Goal: Task Accomplishment & Management: Complete application form

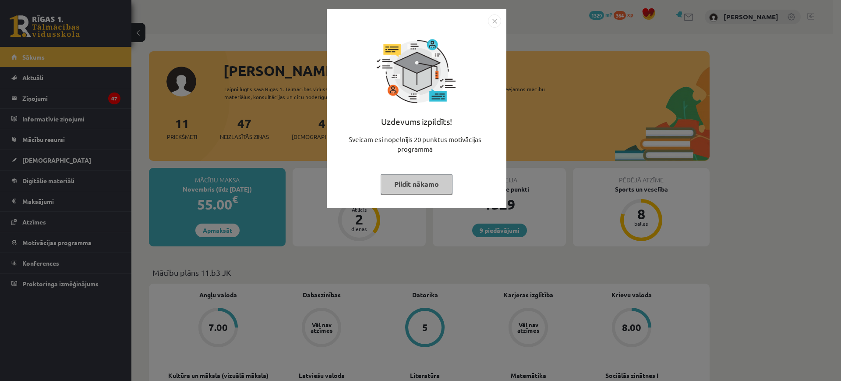
click at [402, 190] on button "Pildīt nākamo" at bounding box center [417, 184] width 72 height 20
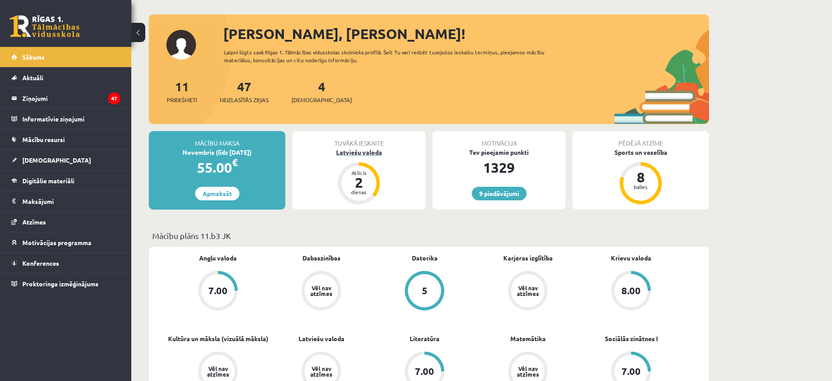
scroll to position [36, 0]
click at [310, 100] on span "[DEMOGRAPHIC_DATA]" at bounding box center [322, 100] width 60 height 9
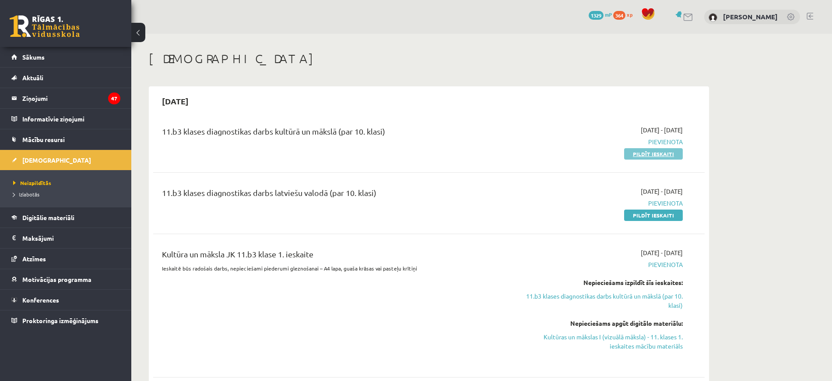
click at [633, 153] on link "Pildīt ieskaiti" at bounding box center [653, 153] width 59 height 11
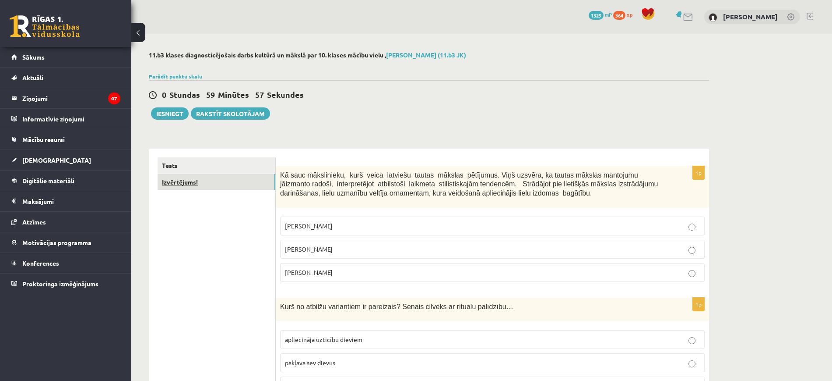
click at [254, 179] on link "Izvērtējums!" at bounding box center [217, 182] width 118 height 16
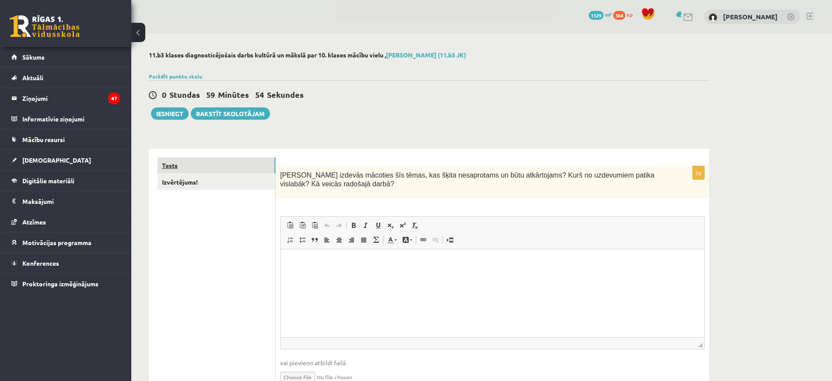
click at [250, 168] on link "Tests" at bounding box center [217, 165] width 118 height 16
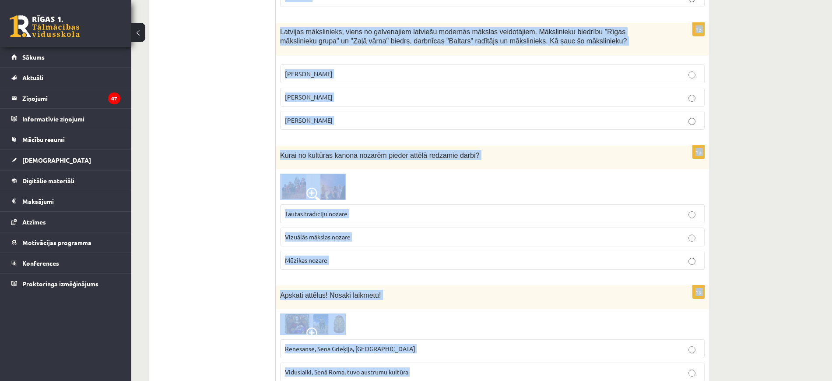
scroll to position [3460, 0]
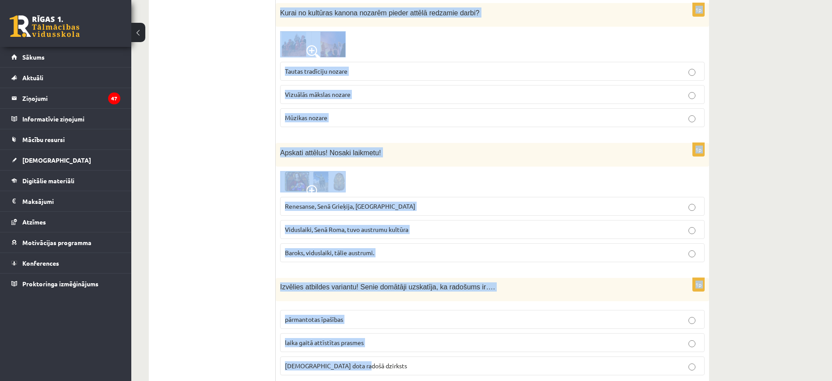
drag, startPoint x: 279, startPoint y: 173, endPoint x: 504, endPoint y: 331, distance: 275.4
copy form "Kā sauc mākslinieku, kurš veica latviešu tautas mākslas pētījumus. Viņš uzsvēra…"
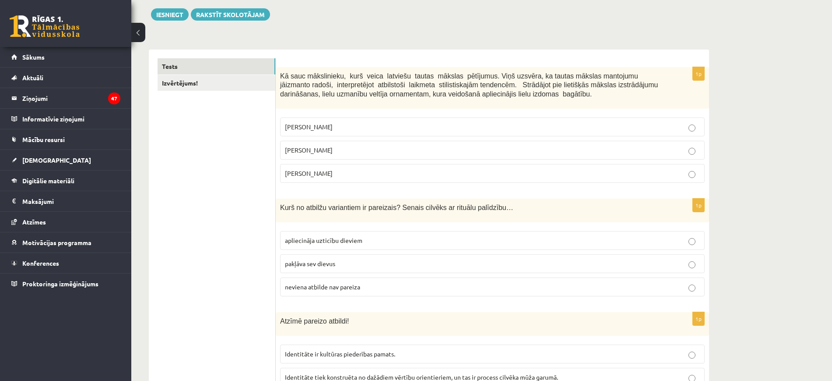
scroll to position [99, 0]
click at [343, 239] on span "apliecināja uzticību dieviem" at bounding box center [324, 240] width 78 height 8
click at [310, 158] on label "Jūlijs Madernieks" at bounding box center [492, 150] width 425 height 19
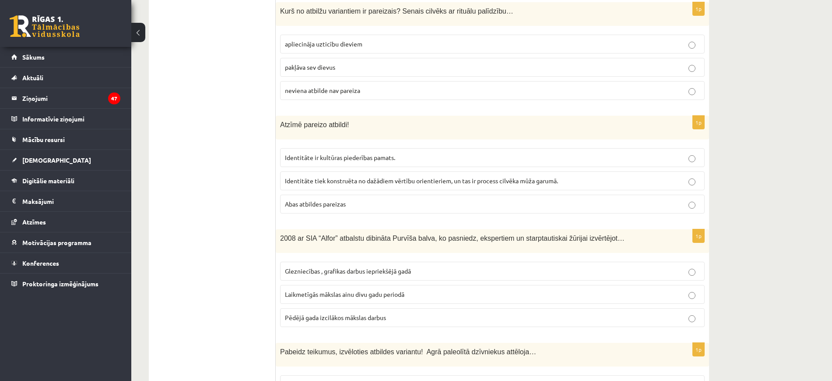
scroll to position [301, 0]
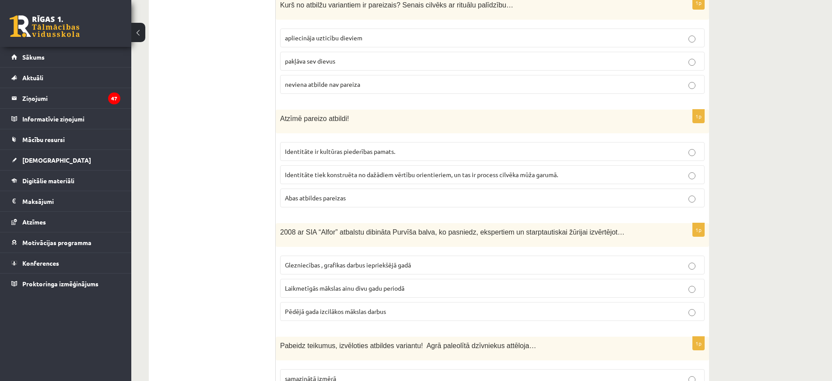
click at [312, 193] on p "Abas atbildes pareizas" at bounding box center [492, 197] width 415 height 9
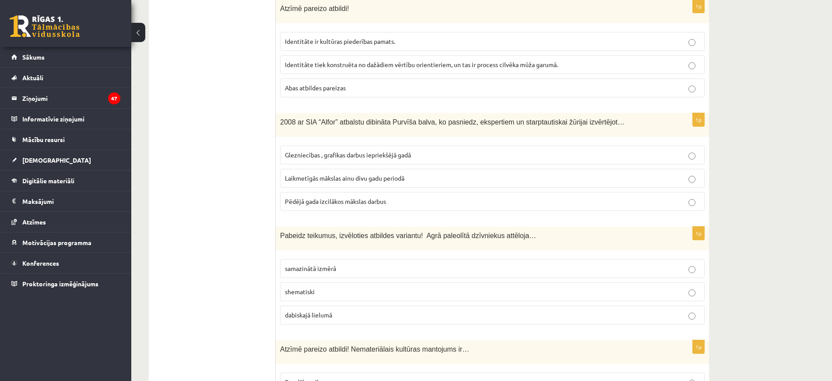
scroll to position [412, 0]
click at [367, 180] on span "Laikmetīgās mākslas ainu divu gadu periodā" at bounding box center [345, 177] width 120 height 8
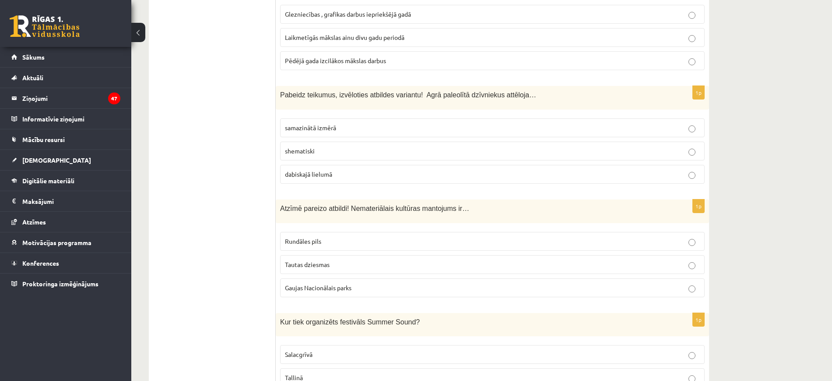
scroll to position [552, 0]
click at [335, 177] on p "dabiskajā lielumā" at bounding box center [492, 173] width 415 height 9
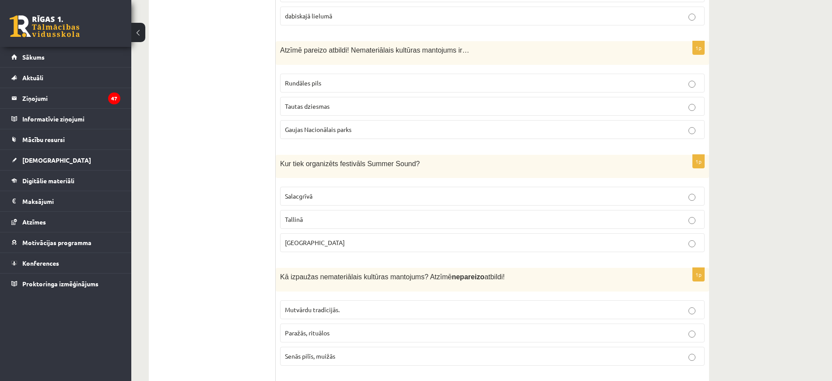
scroll to position [711, 0]
click at [344, 98] on label "Tautas dziesmas" at bounding box center [492, 105] width 425 height 19
click at [324, 236] on label "Liepājā" at bounding box center [492, 241] width 425 height 19
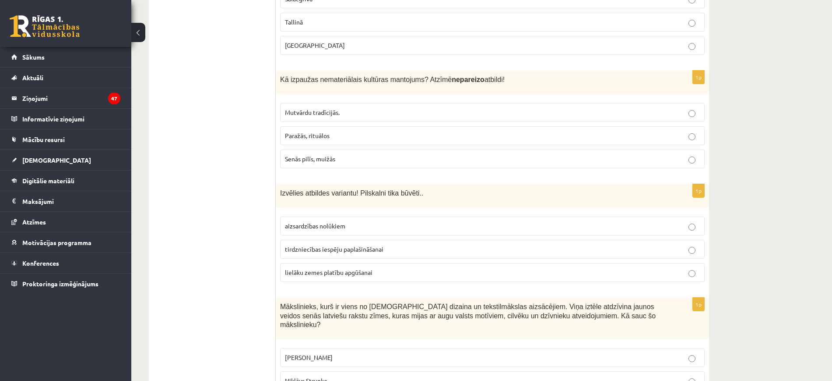
scroll to position [909, 0]
click at [324, 160] on span "Senās pilīs, muižās" at bounding box center [310, 157] width 50 height 8
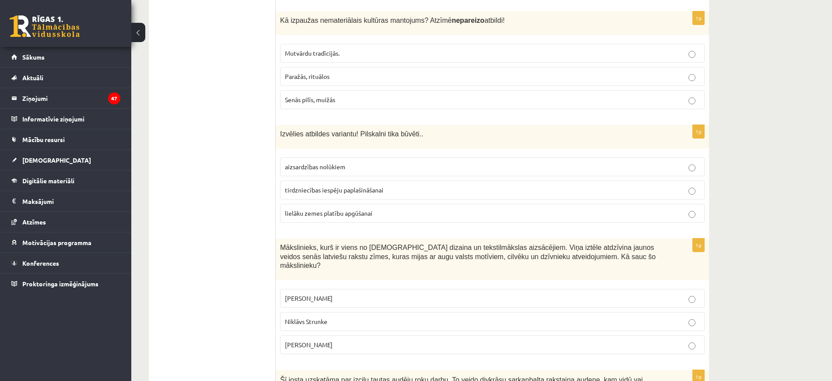
scroll to position [967, 0]
click at [323, 165] on span "aizsardzības nolūkiem" at bounding box center [315, 165] width 60 height 8
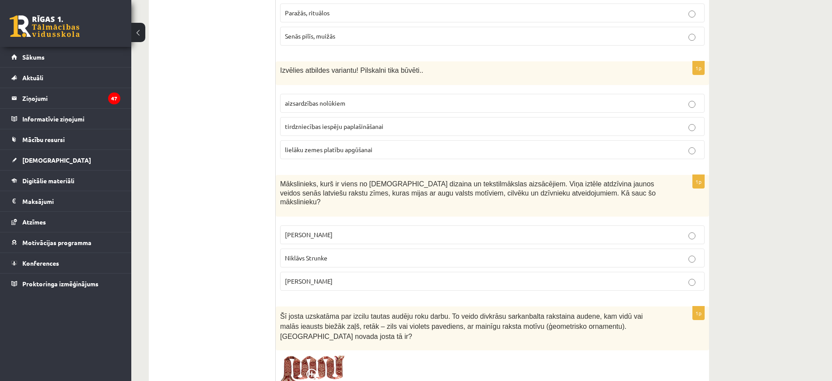
scroll to position [1033, 0]
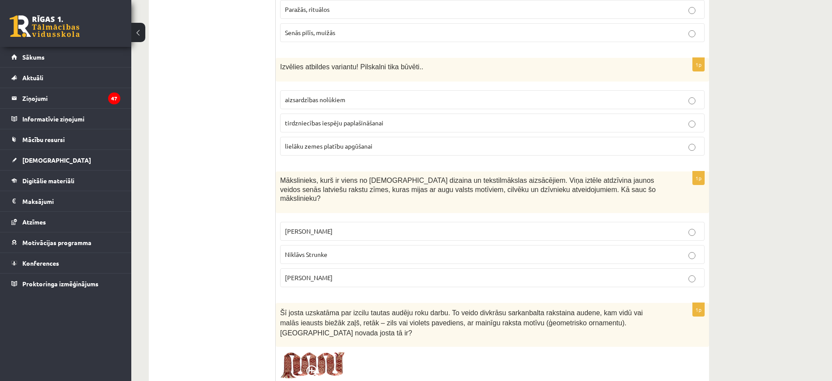
click at [342, 226] on p "Ansis Cīrulis" at bounding box center [492, 230] width 415 height 9
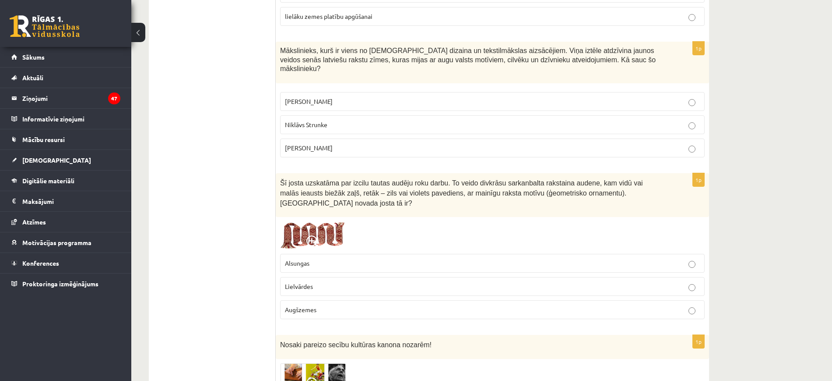
scroll to position [1164, 0]
click at [319, 280] on p "Lielvārdes" at bounding box center [492, 284] width 415 height 9
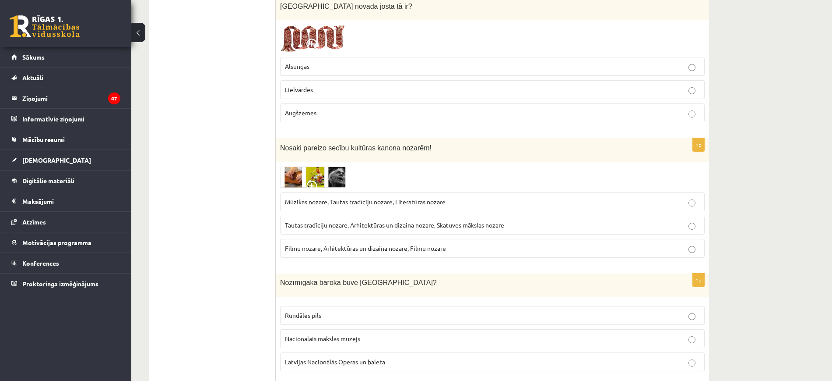
scroll to position [1360, 0]
click at [336, 197] on span "Mūzikas nozare, Tautas tradīciju nozare, Literatūras nozare" at bounding box center [365, 201] width 161 height 8
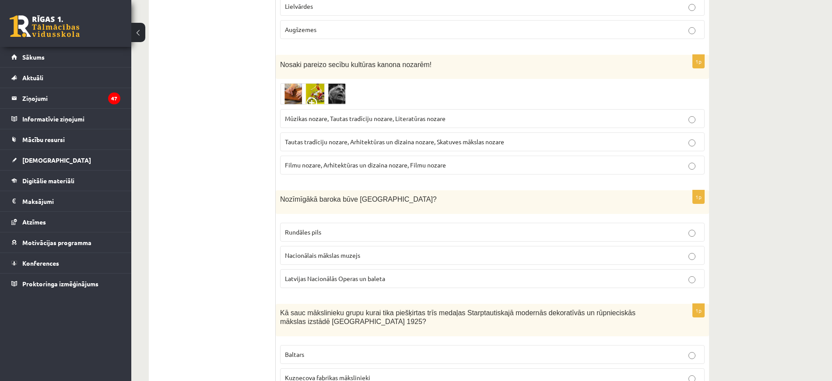
scroll to position [1446, 0]
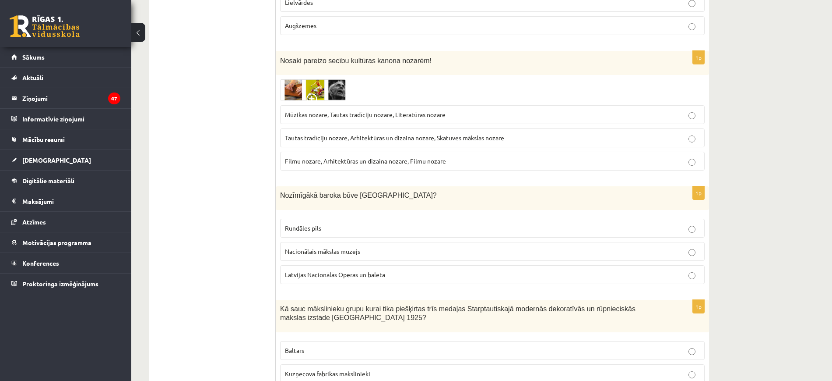
click at [322, 223] on p "Rundāles pils" at bounding box center [492, 227] width 415 height 9
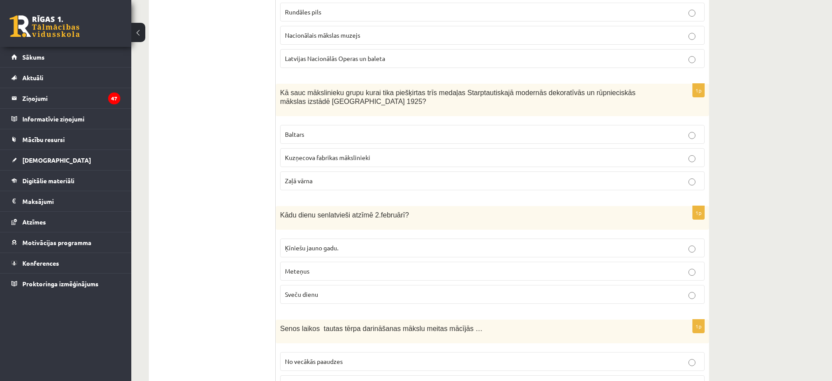
scroll to position [1663, 0]
click at [346, 124] on label "Baltars" at bounding box center [492, 133] width 425 height 19
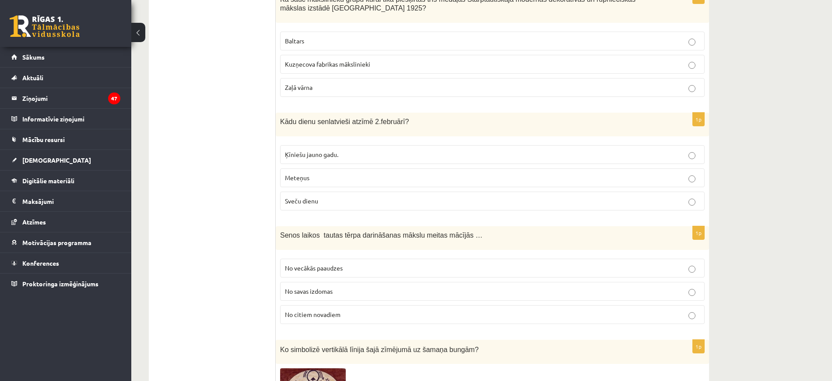
scroll to position [1755, 0]
click at [383, 197] on p "Sveču dienu" at bounding box center [492, 201] width 415 height 9
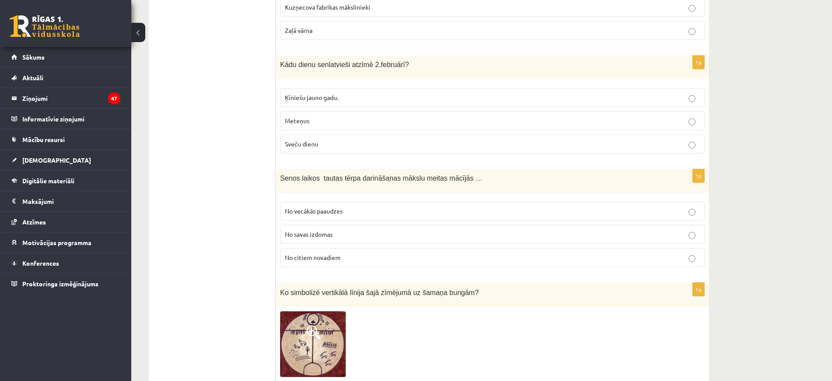
scroll to position [1815, 0]
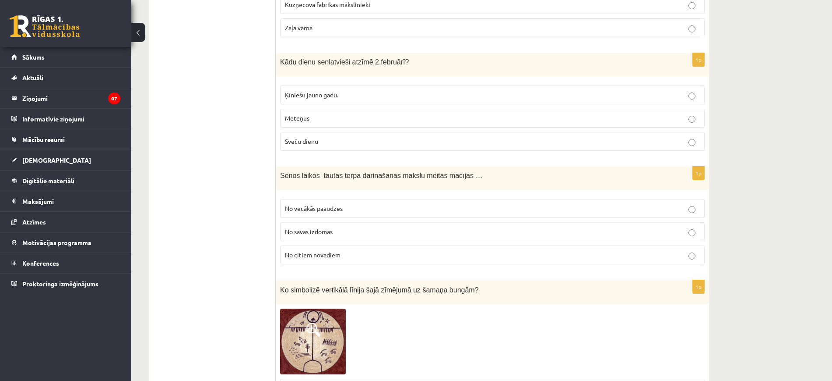
click at [370, 204] on p "No vecākās paaudzes" at bounding box center [492, 208] width 415 height 9
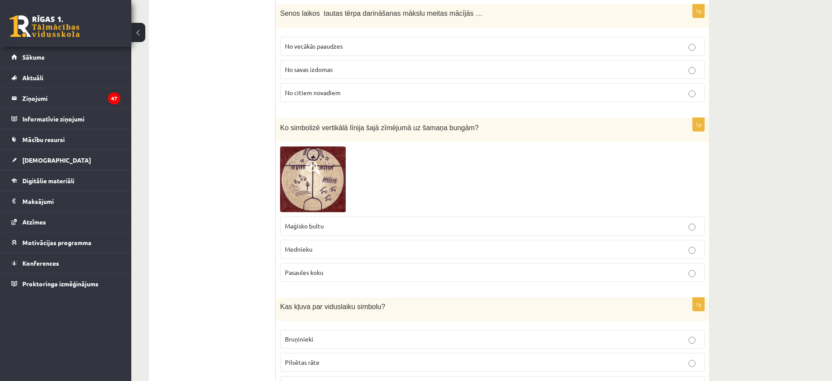
scroll to position [1979, 0]
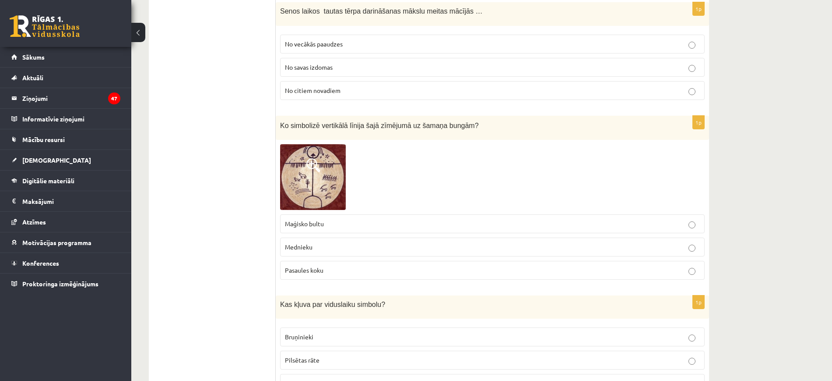
click at [338, 265] on p "Pasaules koku" at bounding box center [492, 269] width 415 height 9
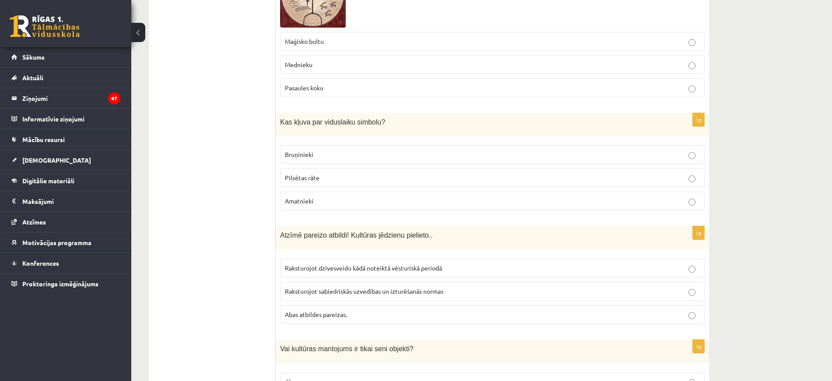
scroll to position [2162, 0]
click at [367, 144] on label "Bruņinieki" at bounding box center [492, 153] width 425 height 19
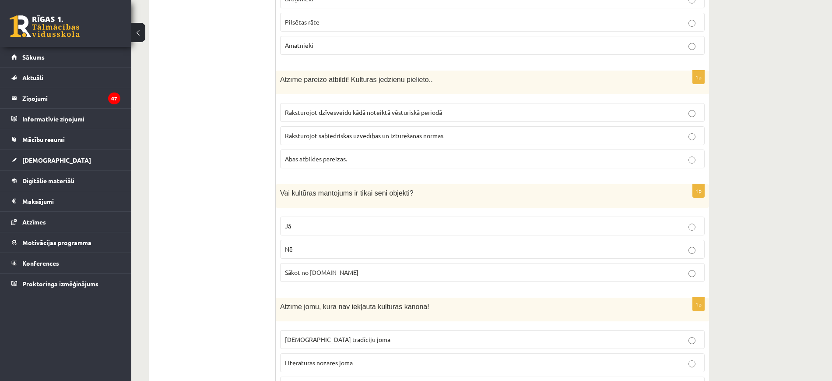
scroll to position [2319, 0]
click at [367, 152] on p "Abas atbildes pareizas." at bounding box center [492, 156] width 415 height 9
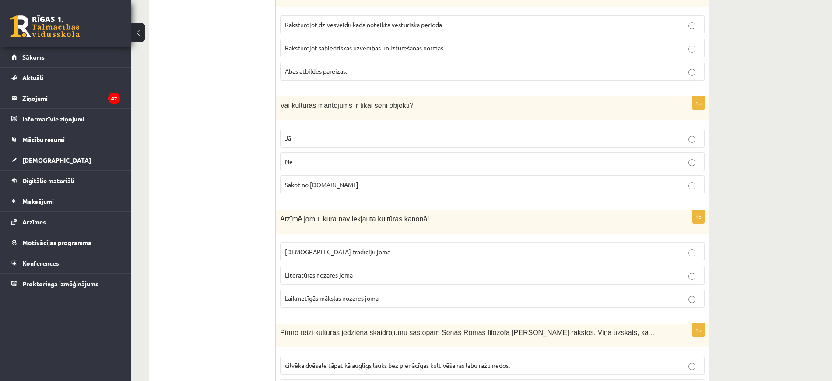
scroll to position [2405, 0]
click at [367, 156] on p "Nē" at bounding box center [492, 160] width 415 height 9
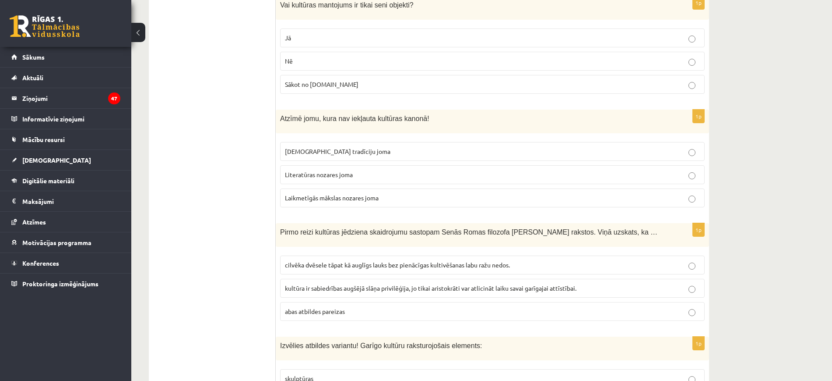
scroll to position [2513, 0]
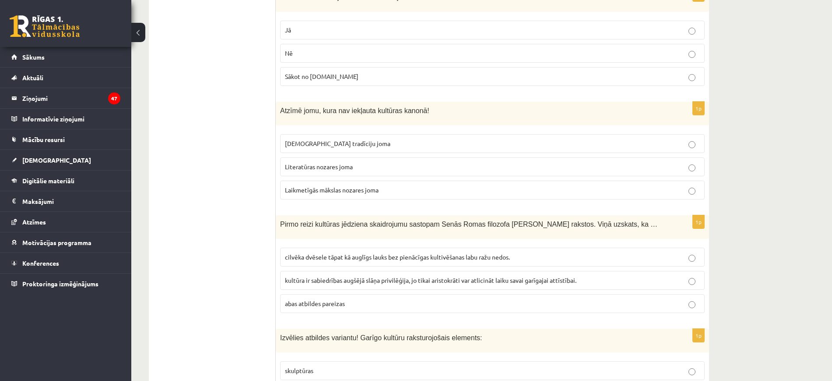
click at [347, 186] on span "Laikmetīgās mākslas nozares joma" at bounding box center [332, 190] width 94 height 8
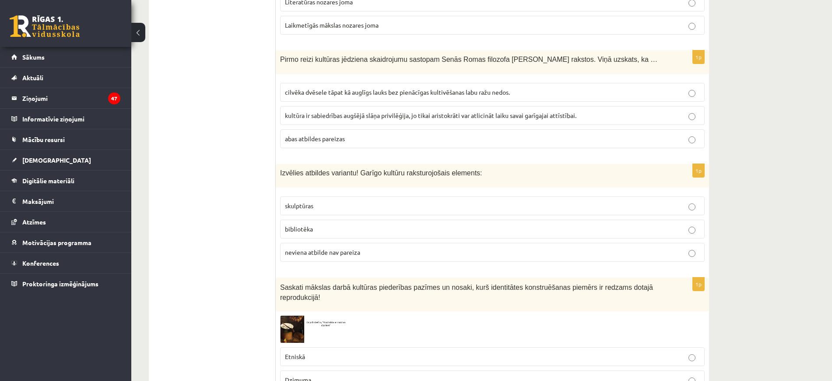
scroll to position [2677, 0]
click at [345, 88] on span "cilvēka dvēsele tāpat kā auglīgs lauks bez pienācīgas kultivēšanas labu ražu ne…" at bounding box center [397, 92] width 225 height 8
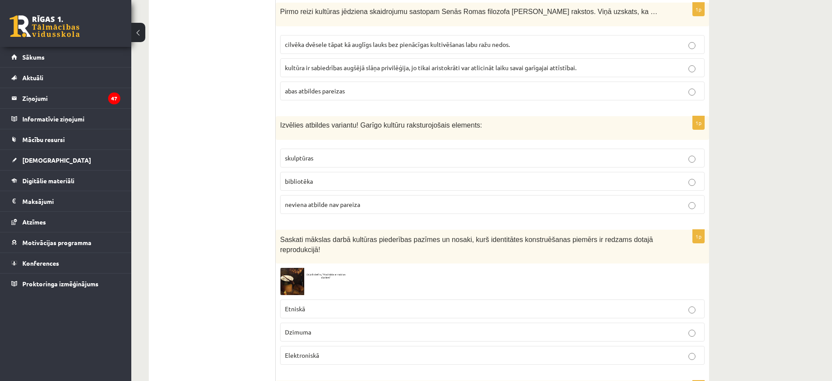
scroll to position [2732, 0]
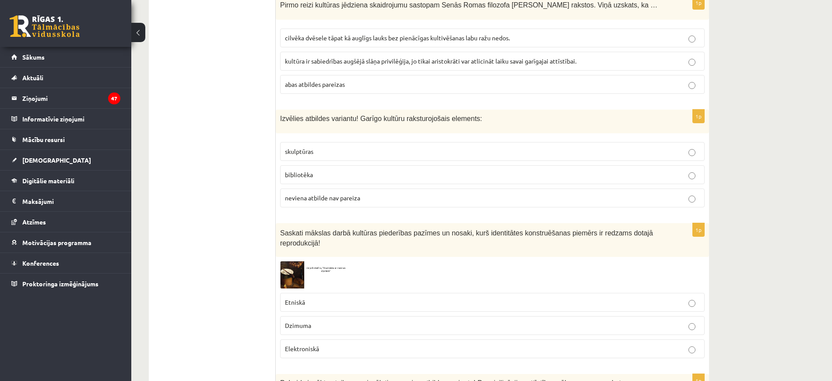
click at [332, 170] on p "bibliotēka" at bounding box center [492, 174] width 415 height 9
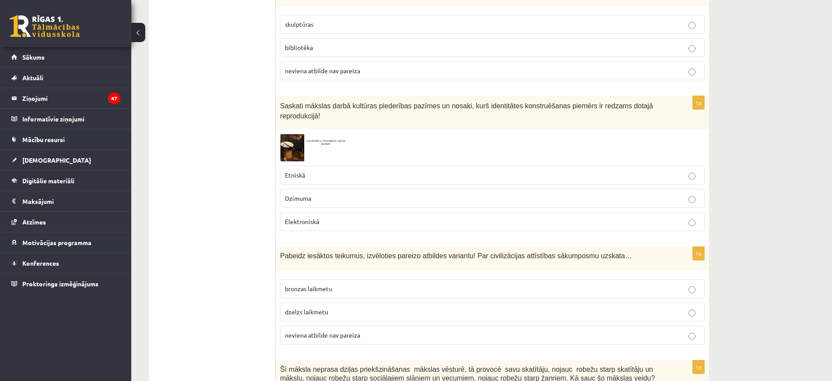
scroll to position [2861, 0]
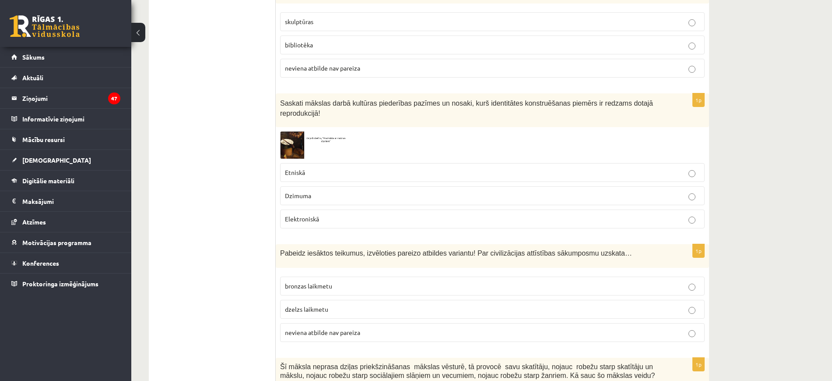
click at [324, 168] on p "Etniskā" at bounding box center [492, 172] width 415 height 9
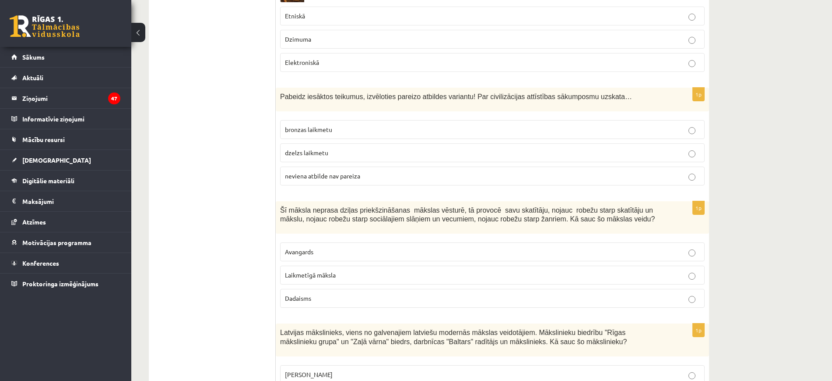
scroll to position [3019, 0]
click at [324, 166] on label "neviena atbilde nav pareiza" at bounding box center [492, 175] width 425 height 19
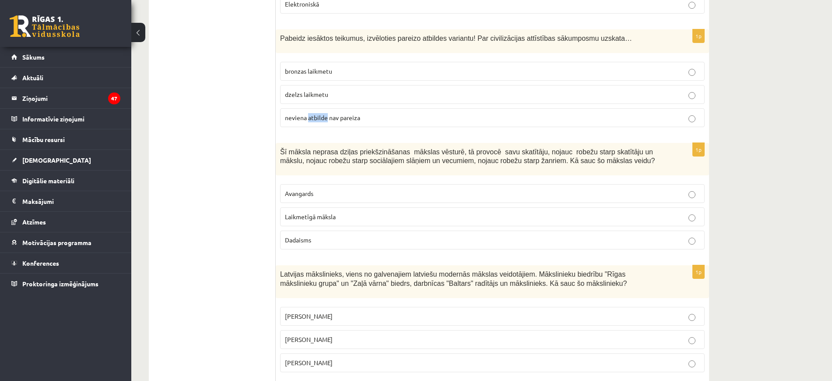
scroll to position [3096, 0]
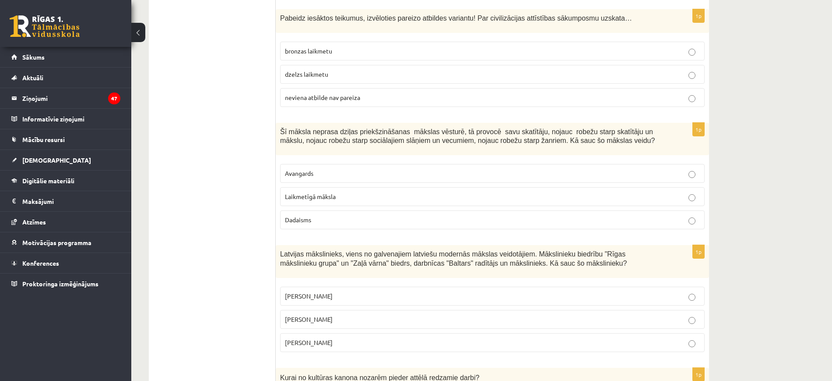
click at [320, 192] on span "Laikmetīgā māksla" at bounding box center [310, 196] width 51 height 8
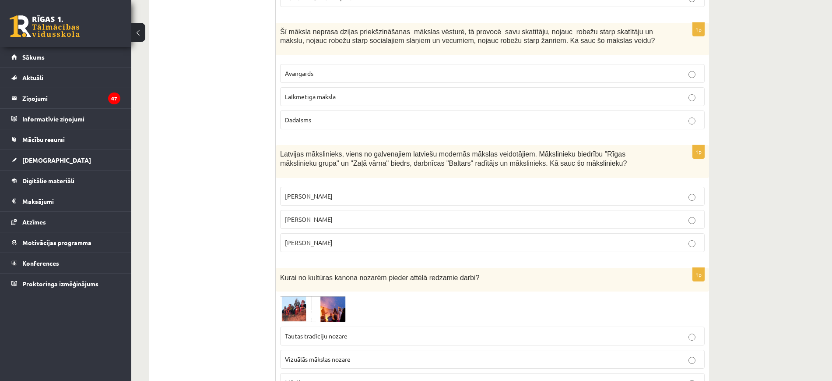
scroll to position [3197, 0]
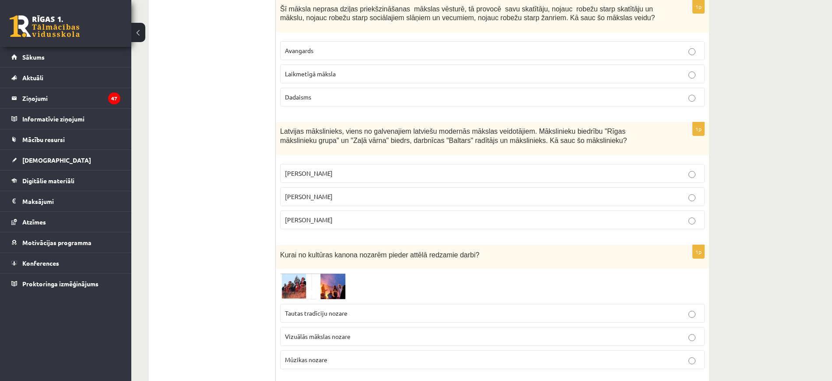
click at [320, 192] on span "Romāns Suta" at bounding box center [309, 196] width 48 height 8
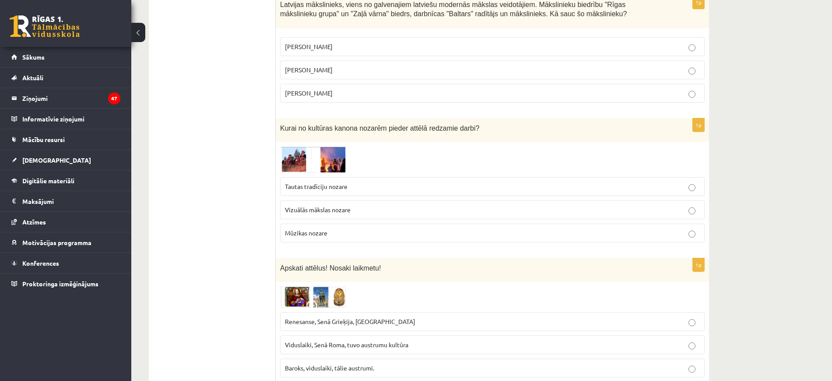
scroll to position [3346, 0]
click at [323, 182] on span "Tautas tradīciju nozare" at bounding box center [316, 186] width 63 height 8
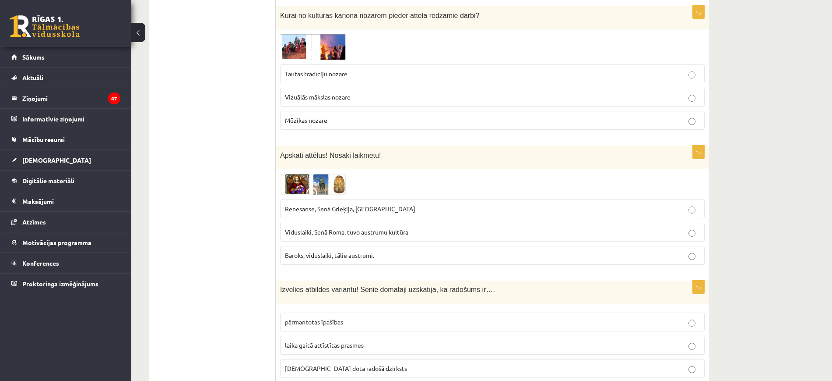
scroll to position [3460, 0]
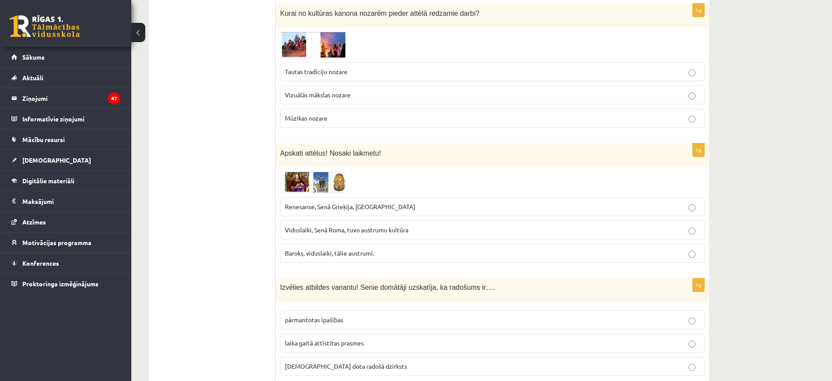
click at [346, 202] on span "Renesanse, Senā Grieķija, Ēģipte" at bounding box center [350, 206] width 130 height 8
click at [328, 361] on span "dieva dota radošā dzirksts" at bounding box center [346, 365] width 122 height 8
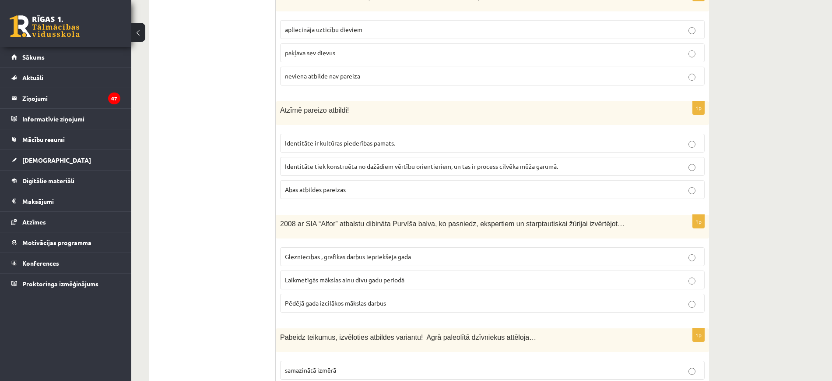
scroll to position [0, 0]
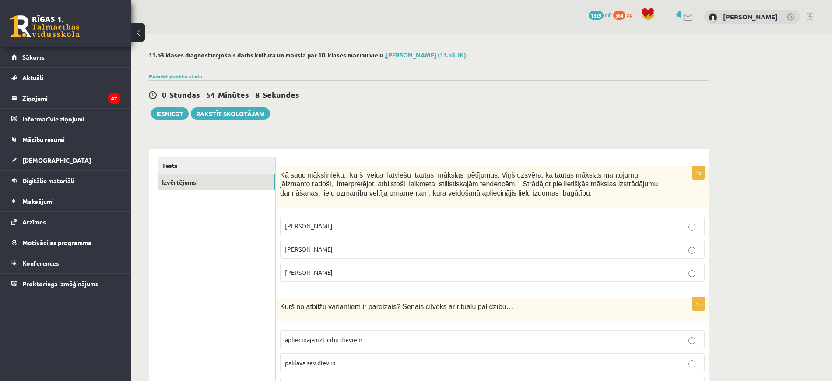
click at [226, 186] on link "Izvērtējums!" at bounding box center [217, 182] width 118 height 16
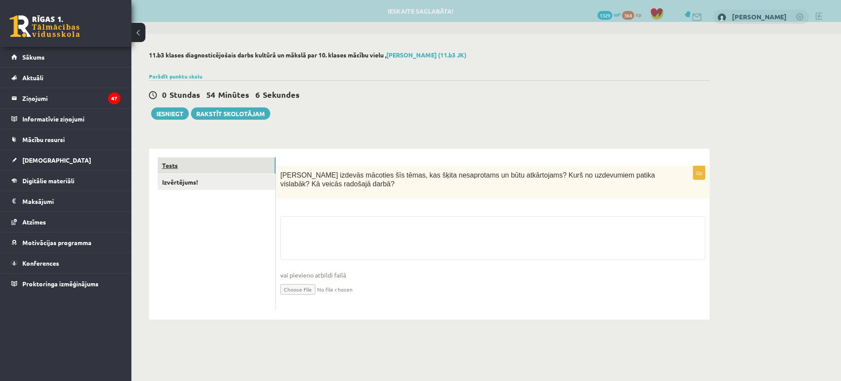
click at [221, 159] on link "Tests" at bounding box center [217, 165] width 118 height 16
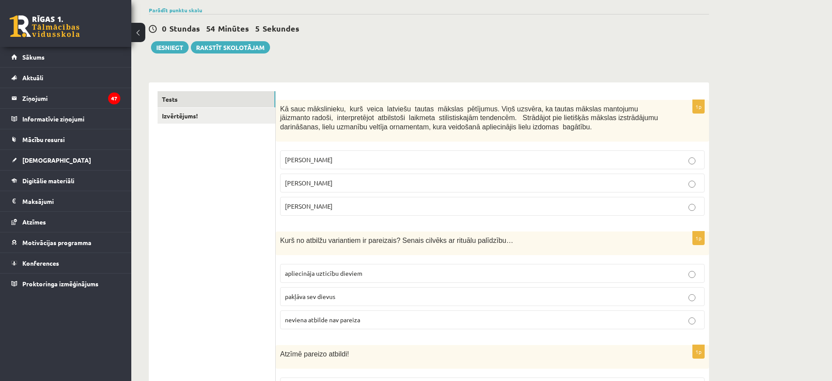
scroll to position [66, 0]
click at [237, 119] on link "Izvērtējums!" at bounding box center [217, 116] width 118 height 16
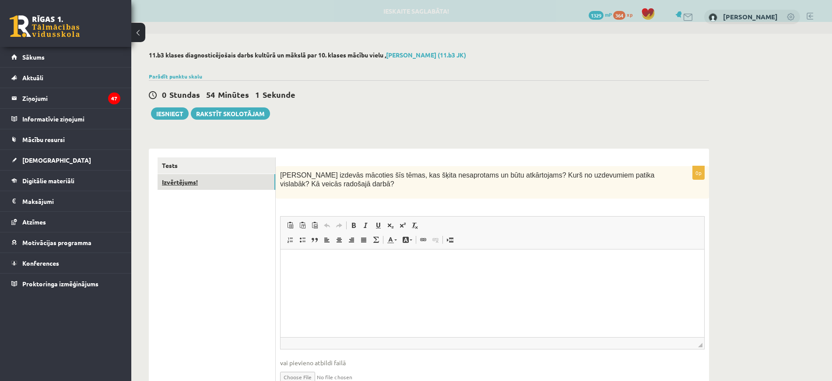
scroll to position [0, 0]
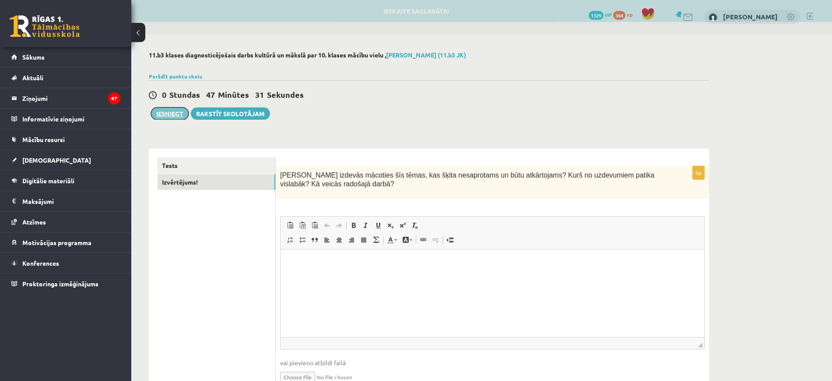
click at [181, 107] on button "Iesniegt" at bounding box center [170, 113] width 38 height 12
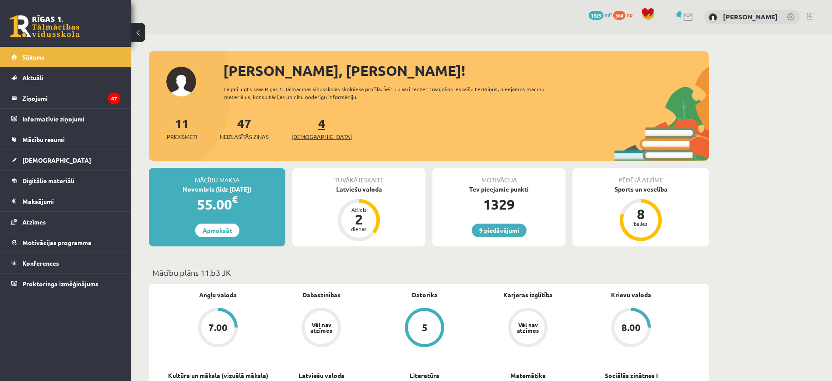
click at [305, 138] on span "[DEMOGRAPHIC_DATA]" at bounding box center [322, 136] width 60 height 9
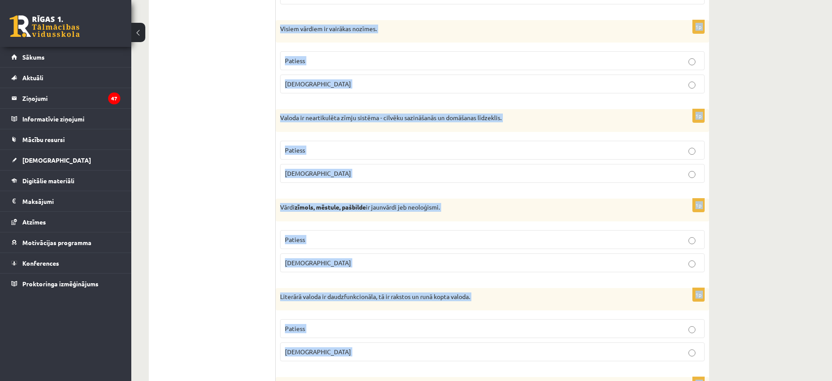
scroll to position [2519, 0]
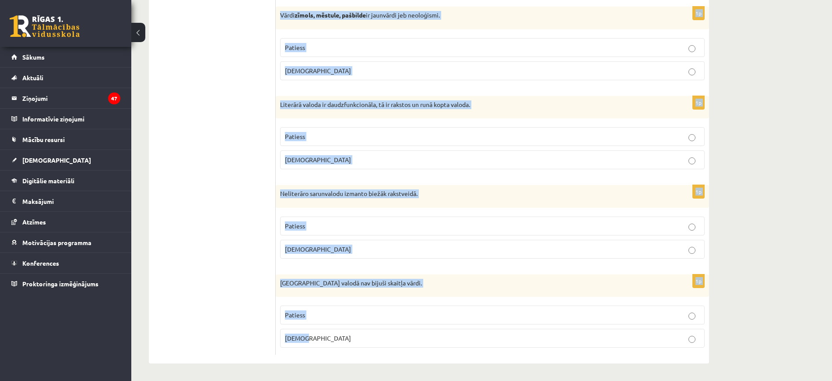
drag, startPoint x: 285, startPoint y: 159, endPoint x: 529, endPoint y: 406, distance: 347.7
copy form "Apgalvojums ir patiess vai nepatiess? 1p Publicistiskais stils ir funkcionāls v…"
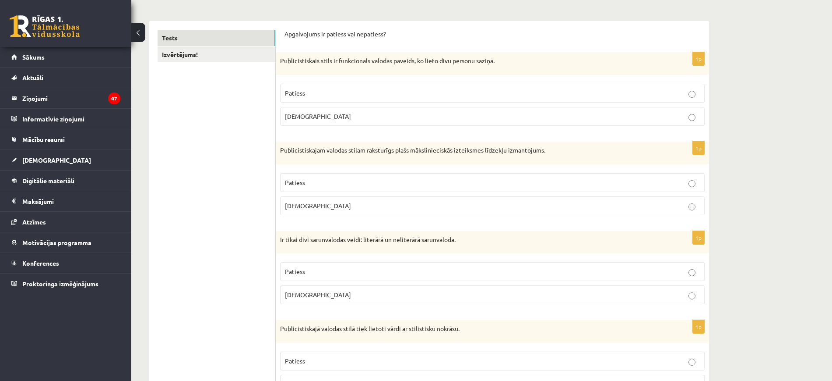
scroll to position [127, 0]
click at [291, 122] on label "Aplams" at bounding box center [492, 117] width 425 height 19
click at [319, 189] on label "Patiess" at bounding box center [492, 183] width 425 height 19
click at [303, 270] on span "Patiess" at bounding box center [295, 272] width 20 height 8
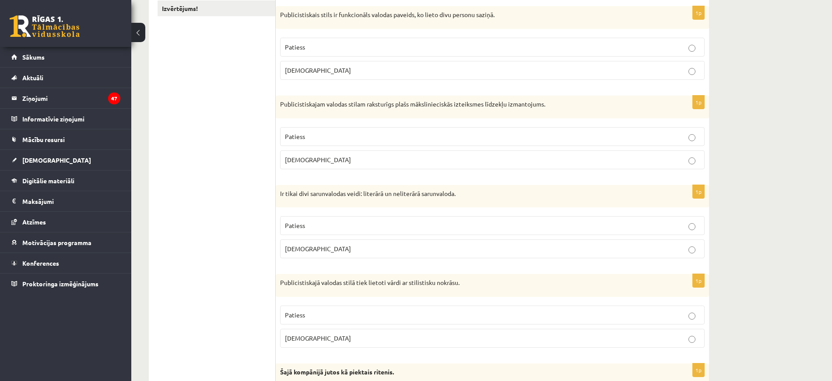
scroll to position [181, 0]
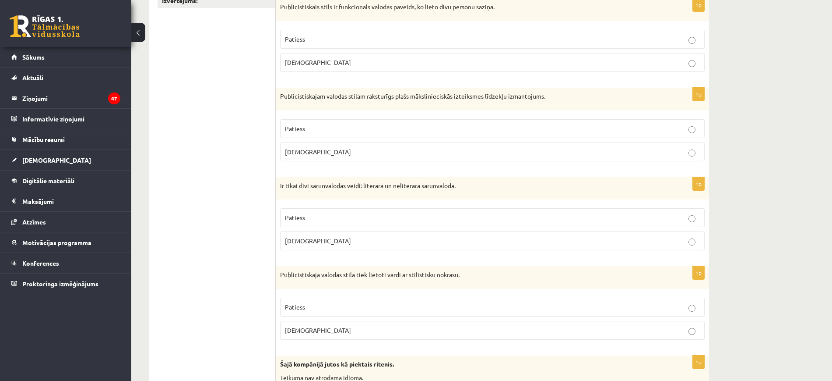
click at [293, 308] on span "Patiess" at bounding box center [295, 307] width 20 height 8
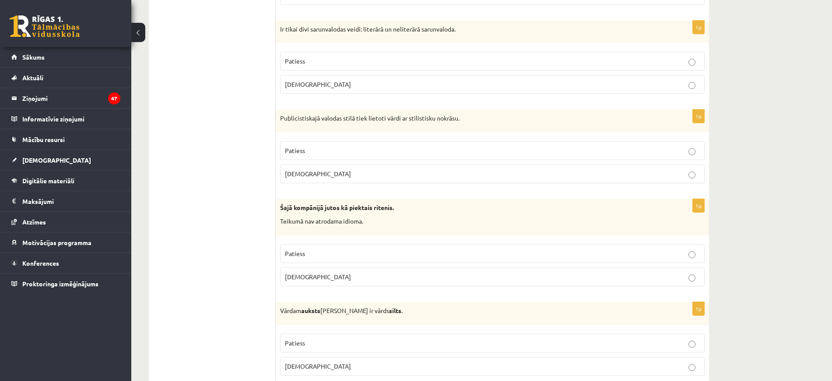
scroll to position [352, 0]
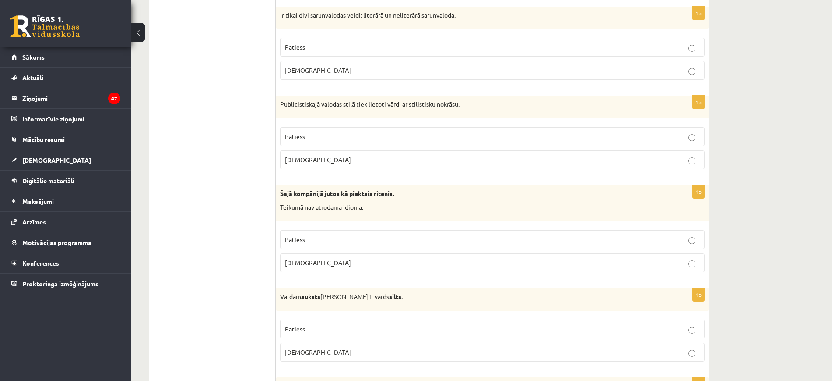
click at [304, 266] on p "Aplams" at bounding box center [492, 262] width 415 height 9
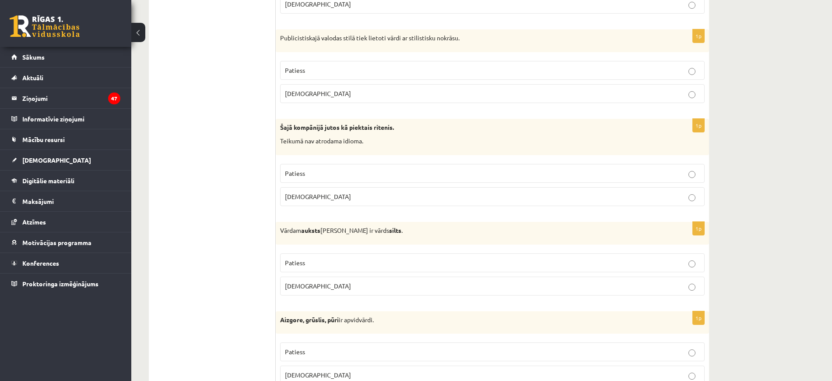
scroll to position [420, 0]
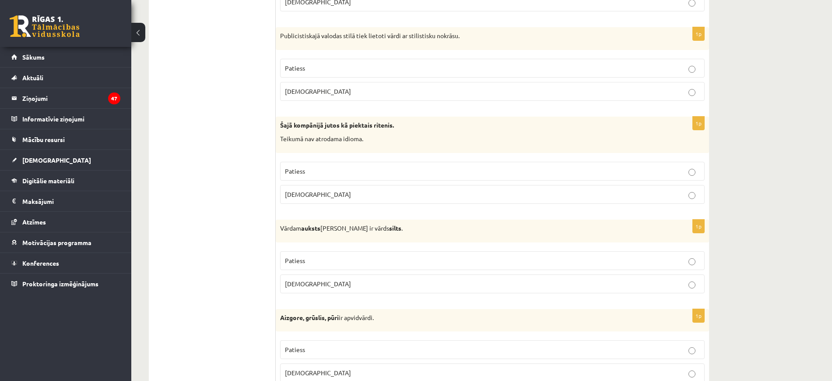
click at [341, 257] on p "Patiess" at bounding box center [492, 260] width 415 height 9
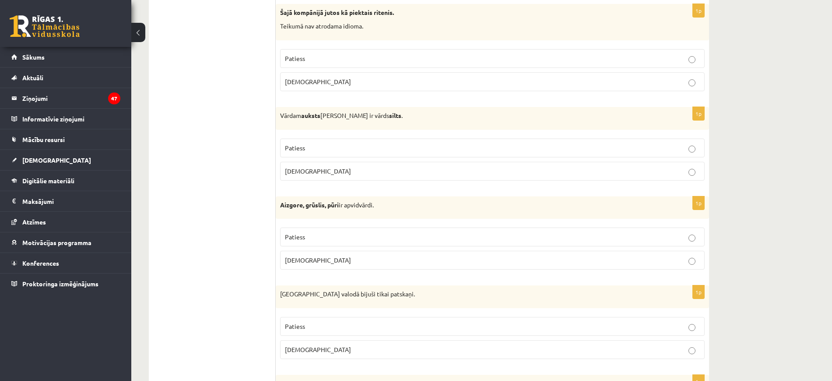
scroll to position [533, 0]
click at [338, 241] on label "Patiess" at bounding box center [492, 235] width 425 height 19
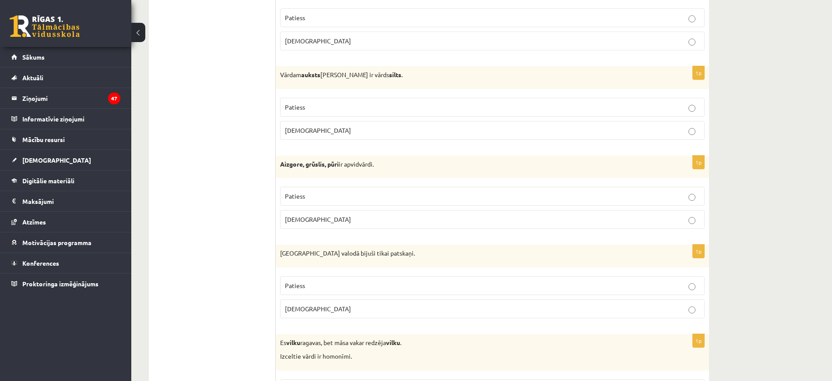
scroll to position [575, 0]
click at [314, 310] on p "Aplams" at bounding box center [492, 306] width 415 height 9
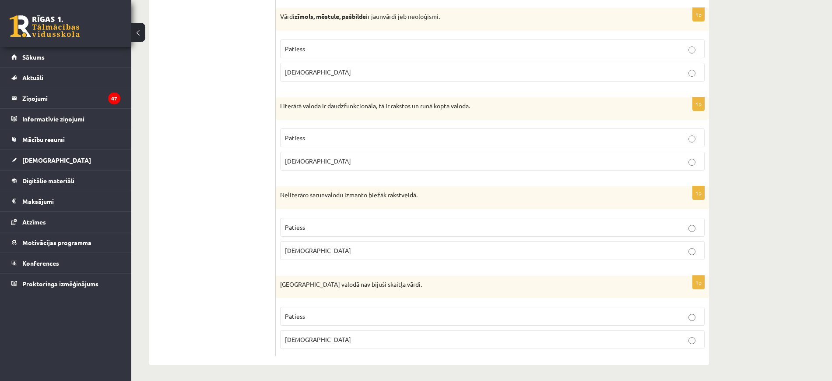
scroll to position [2519, 0]
click at [313, 314] on p "Patiess" at bounding box center [492, 314] width 415 height 9
click at [322, 248] on p "Aplams" at bounding box center [492, 248] width 415 height 9
click at [348, 137] on p "Patiess" at bounding box center [492, 136] width 415 height 9
click at [354, 44] on p "Patiess" at bounding box center [492, 47] width 415 height 9
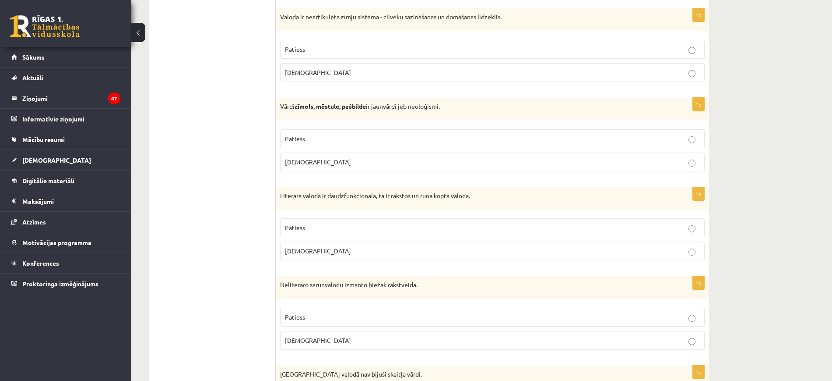
scroll to position [2423, 0]
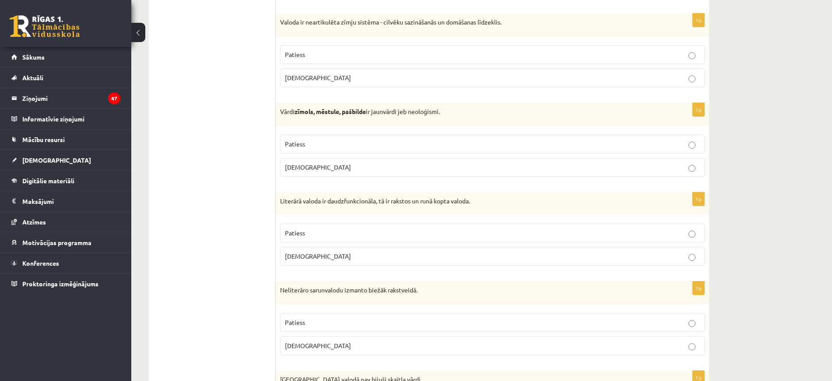
click at [347, 71] on label "Aplams" at bounding box center [492, 77] width 425 height 19
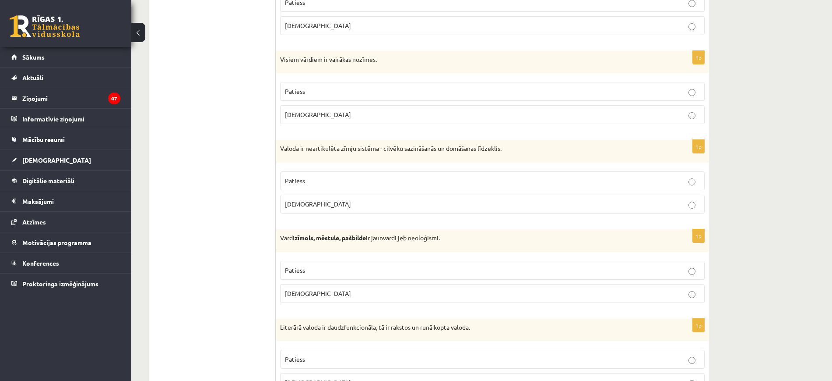
scroll to position [2295, 0]
click at [337, 108] on label "Aplams" at bounding box center [492, 115] width 425 height 19
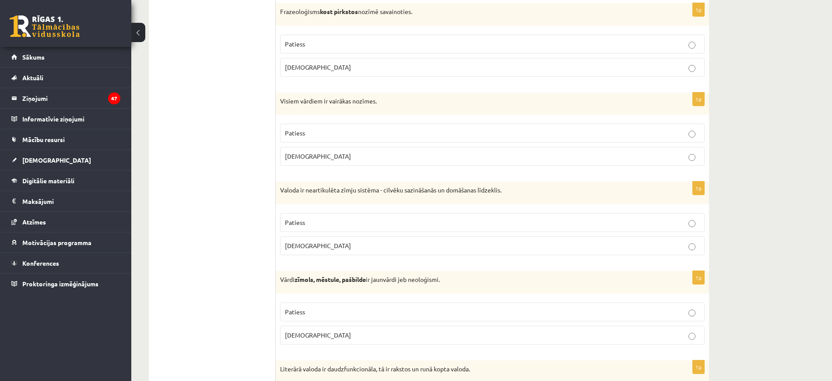
scroll to position [2254, 0]
click at [327, 64] on p "Aplams" at bounding box center [492, 67] width 415 height 9
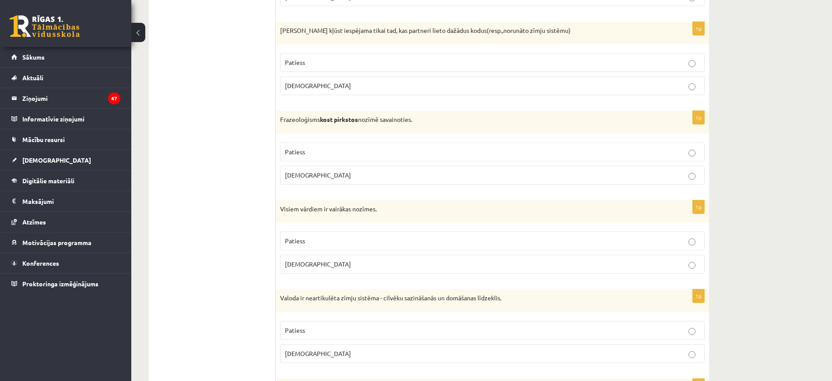
scroll to position [2144, 0]
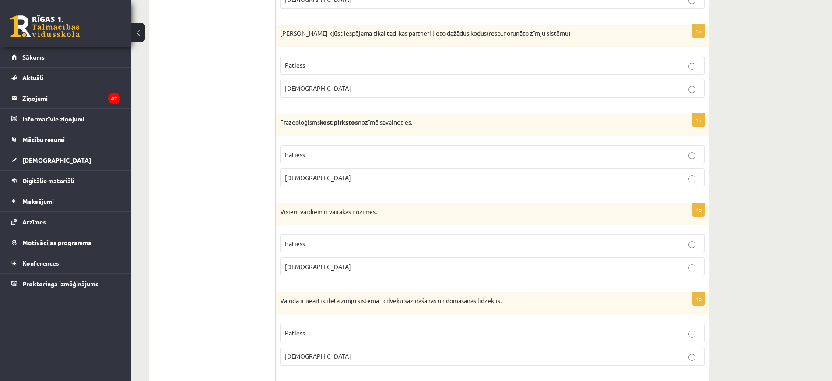
click at [315, 83] on label "Aplams" at bounding box center [492, 88] width 425 height 19
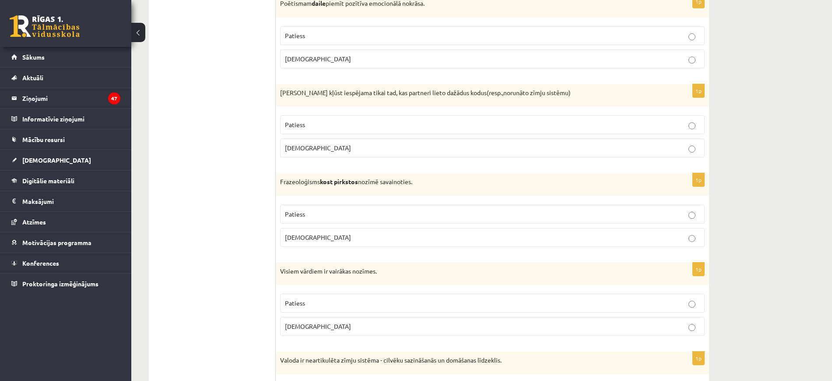
click at [320, 41] on label "Patiess" at bounding box center [492, 35] width 425 height 19
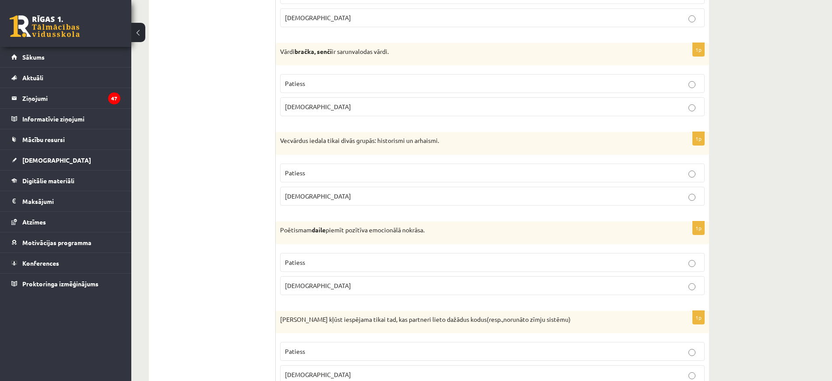
scroll to position [1858, 0]
click at [314, 170] on p "Patiess" at bounding box center [492, 173] width 415 height 9
click at [335, 83] on p "Patiess" at bounding box center [492, 83] width 415 height 9
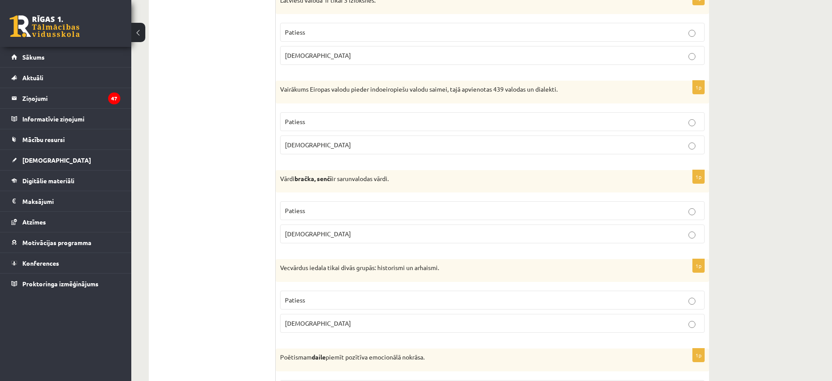
scroll to position [1725, 0]
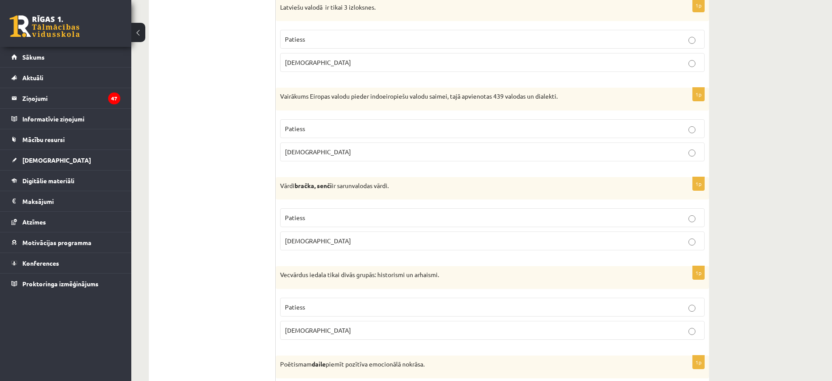
click at [339, 43] on p "Patiess" at bounding box center [492, 39] width 415 height 9
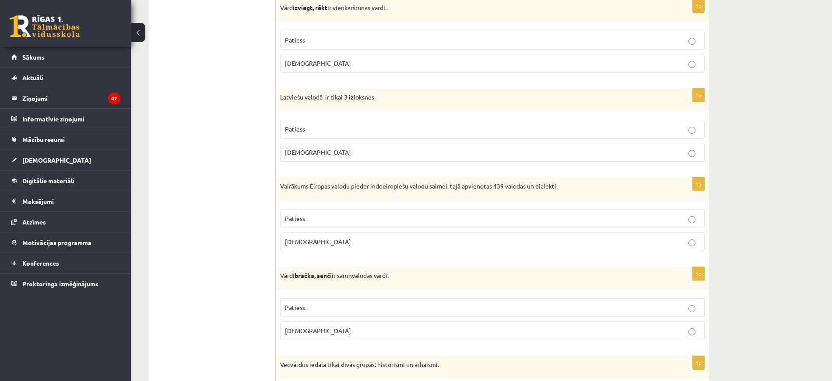
scroll to position [1633, 0]
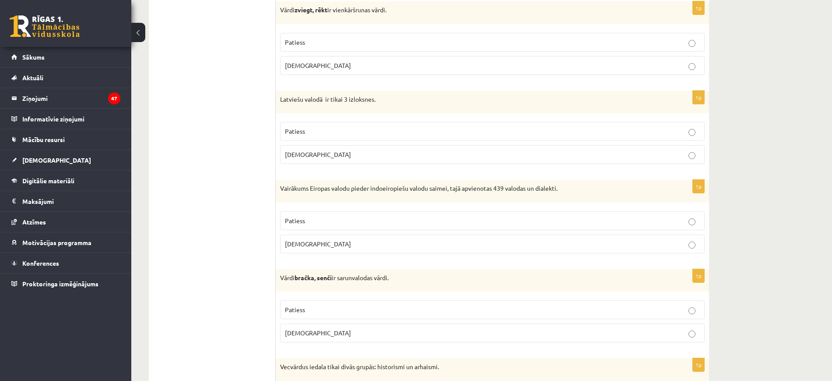
click at [307, 221] on p "Patiess" at bounding box center [492, 220] width 415 height 9
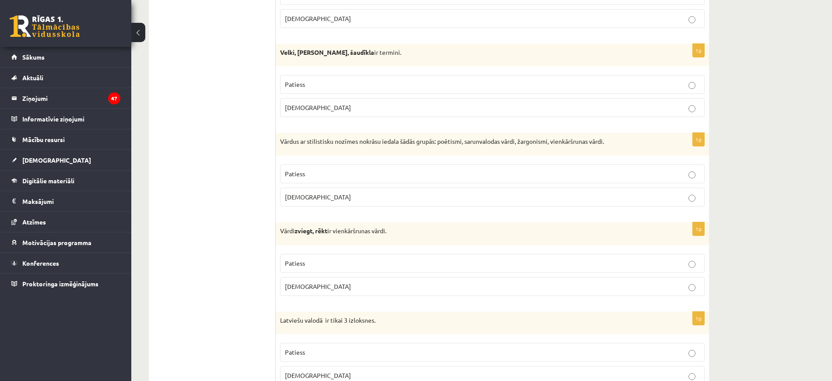
scroll to position [1415, 0]
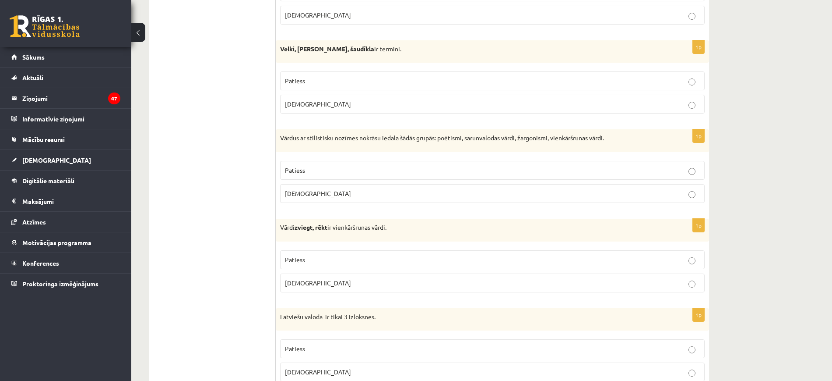
click at [330, 189] on p "Aplams" at bounding box center [492, 193] width 415 height 9
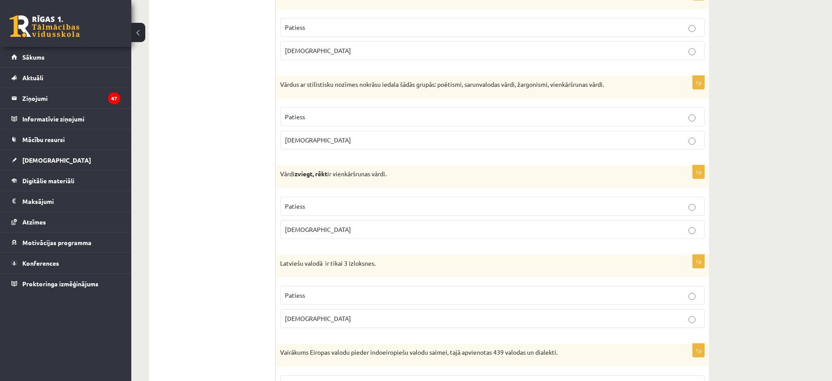
scroll to position [1470, 0]
click at [320, 224] on p "Aplams" at bounding box center [492, 227] width 415 height 9
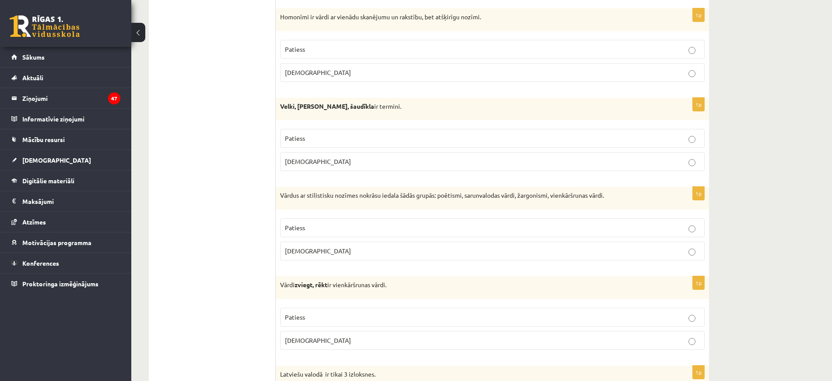
scroll to position [1357, 0]
click at [336, 156] on label "Aplams" at bounding box center [492, 162] width 425 height 19
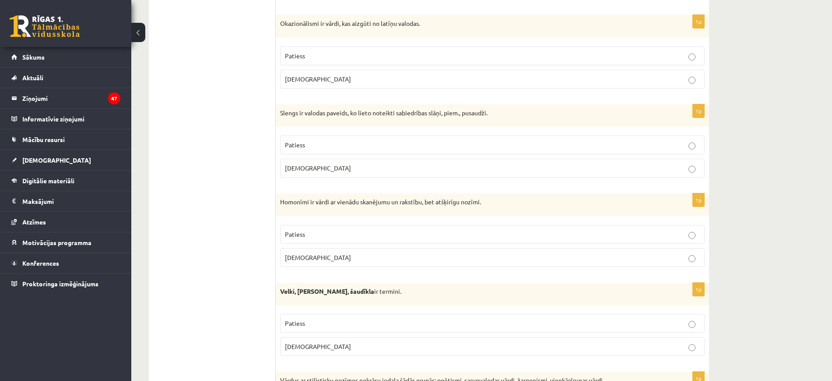
scroll to position [1172, 0]
click at [333, 151] on label "Patiess" at bounding box center [492, 145] width 425 height 19
click at [321, 232] on p "Patiess" at bounding box center [492, 234] width 415 height 9
click at [374, 76] on p "Aplams" at bounding box center [492, 79] width 415 height 9
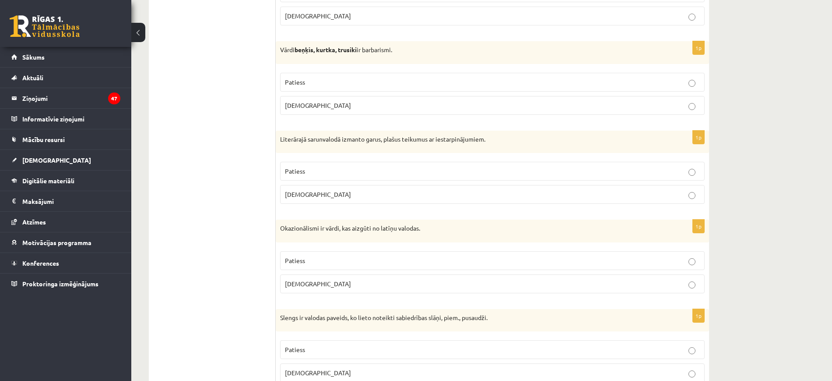
scroll to position [967, 0]
click at [347, 192] on p "Aplams" at bounding box center [492, 195] width 415 height 9
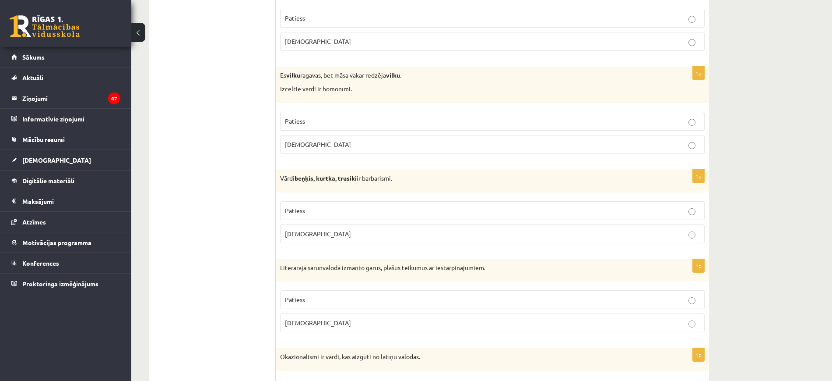
scroll to position [833, 0]
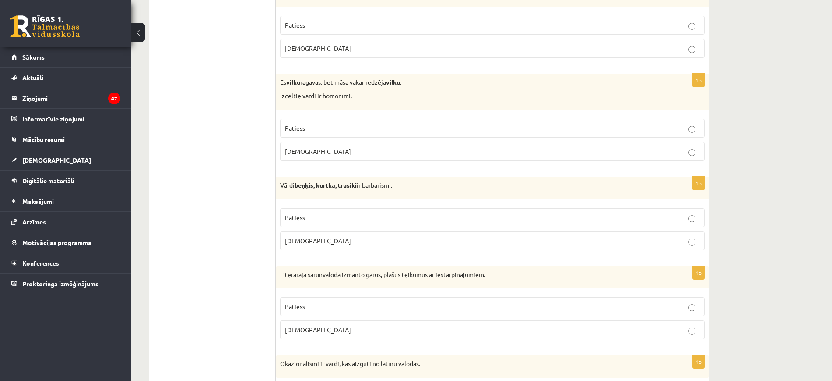
click at [401, 127] on p "Patiess" at bounding box center [492, 127] width 415 height 9
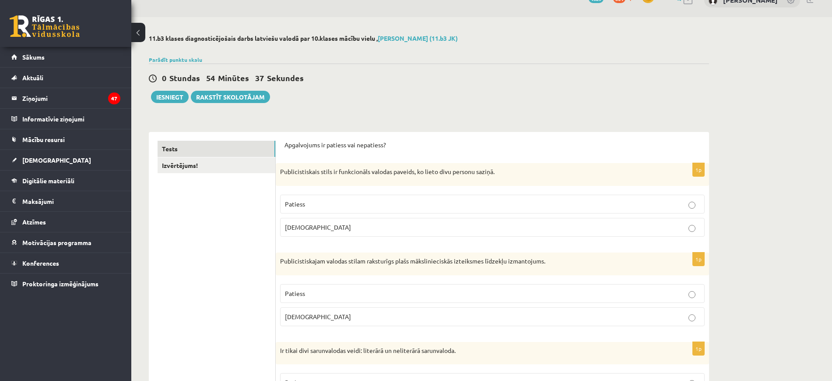
scroll to position [0, 0]
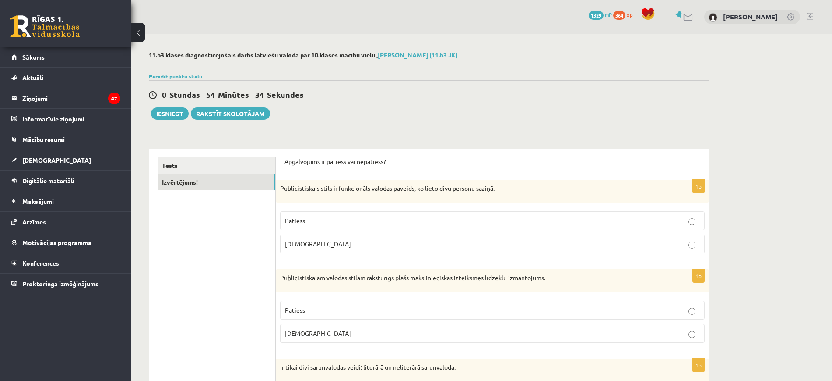
click at [197, 188] on link "Izvērtējums!" at bounding box center [217, 182] width 118 height 16
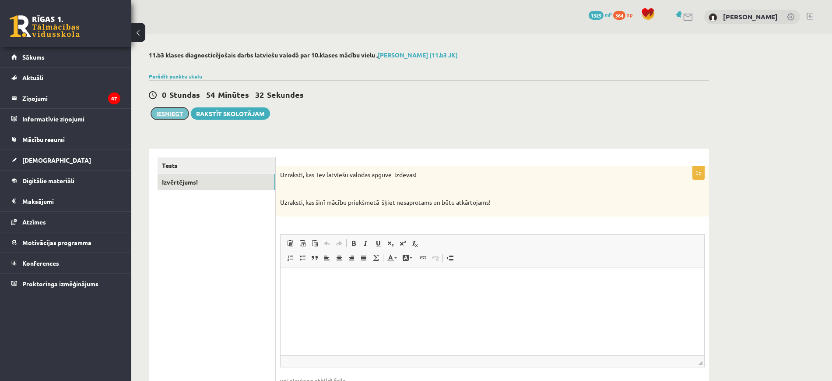
click at [178, 114] on button "Iesniegt" at bounding box center [170, 113] width 38 height 12
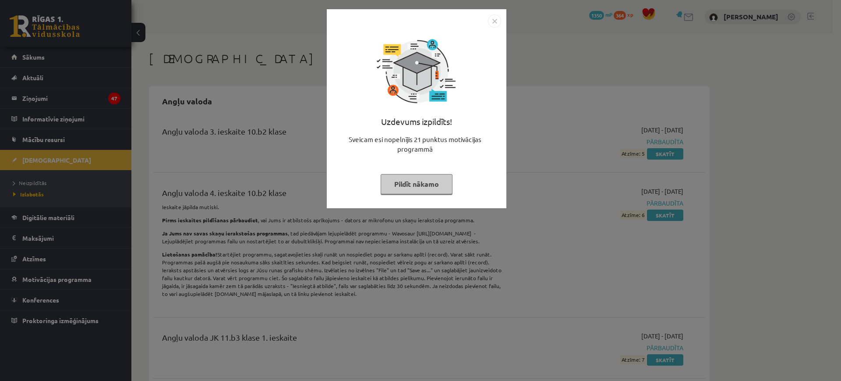
click at [419, 166] on div "Uzdevums izpildīts! Sveicam esi nopelnījis 21 punktus motivācijas programmā Pil…" at bounding box center [416, 115] width 169 height 175
click at [419, 176] on button "Pildīt nākamo" at bounding box center [417, 184] width 72 height 20
click at [430, 180] on button "Pildīt nākamo" at bounding box center [417, 184] width 72 height 20
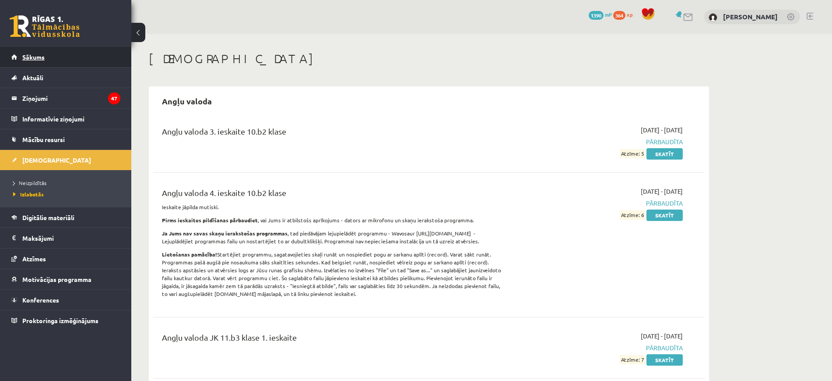
click at [70, 54] on link "Sākums" at bounding box center [65, 57] width 109 height 20
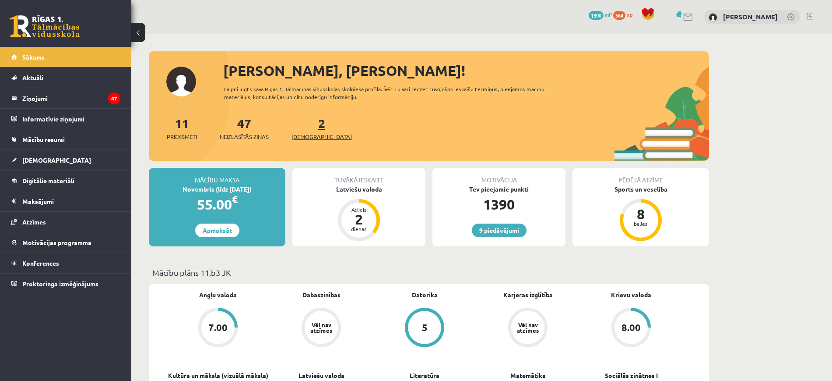
click at [315, 138] on span "[DEMOGRAPHIC_DATA]" at bounding box center [322, 136] width 60 height 9
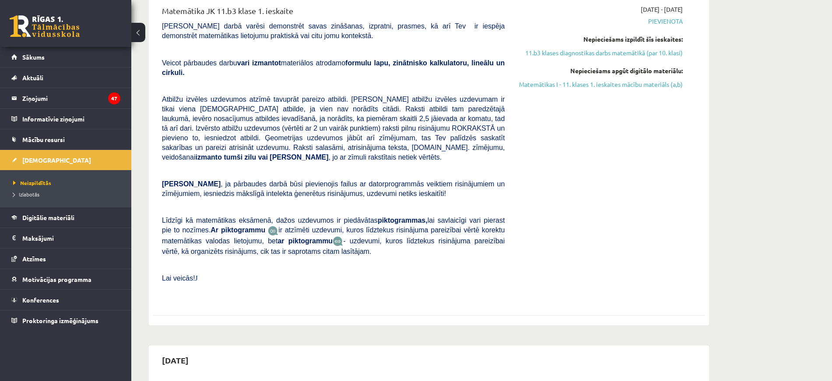
scroll to position [742, 0]
